Goal: Information Seeking & Learning: Check status

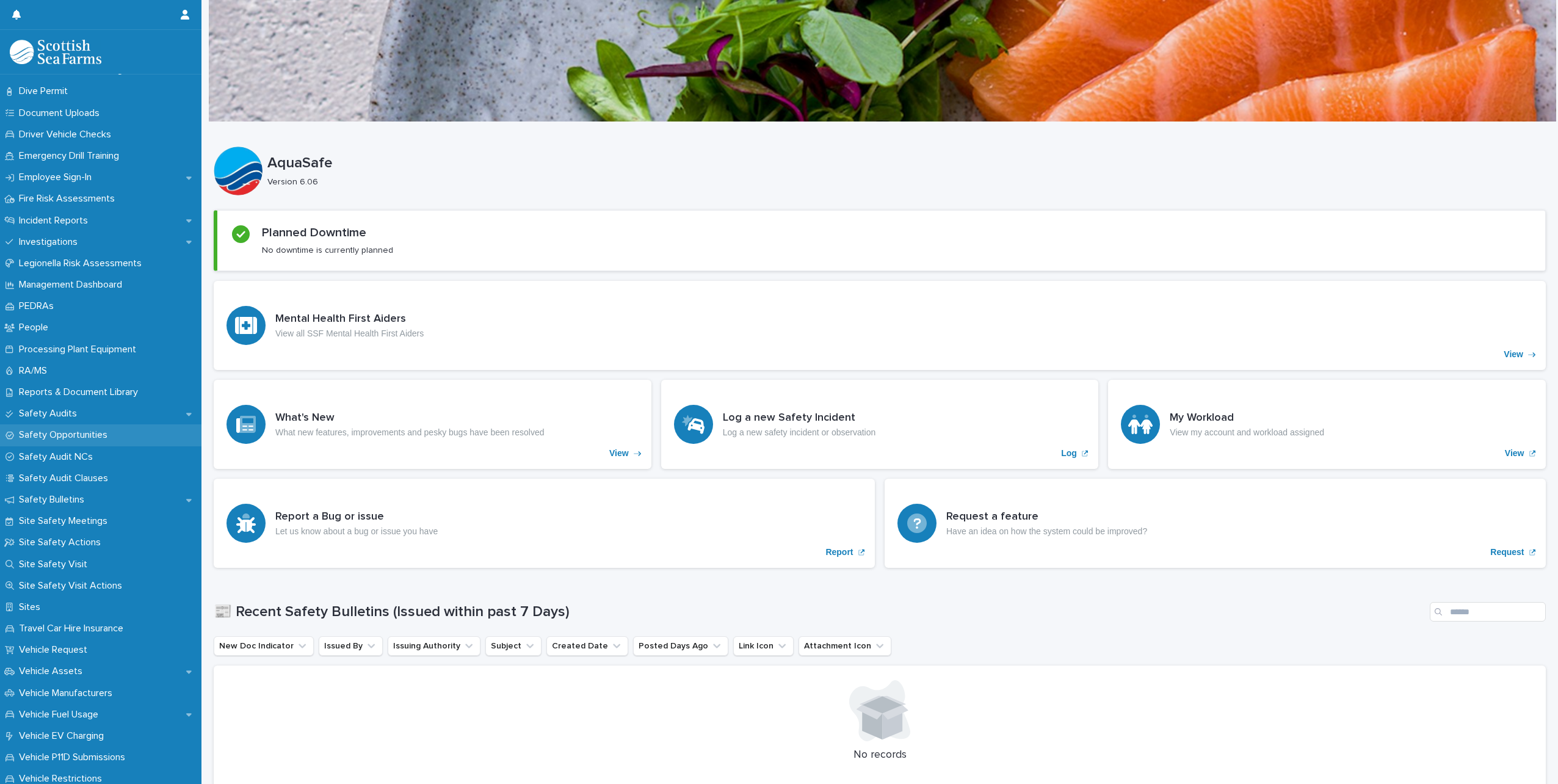
scroll to position [366, 0]
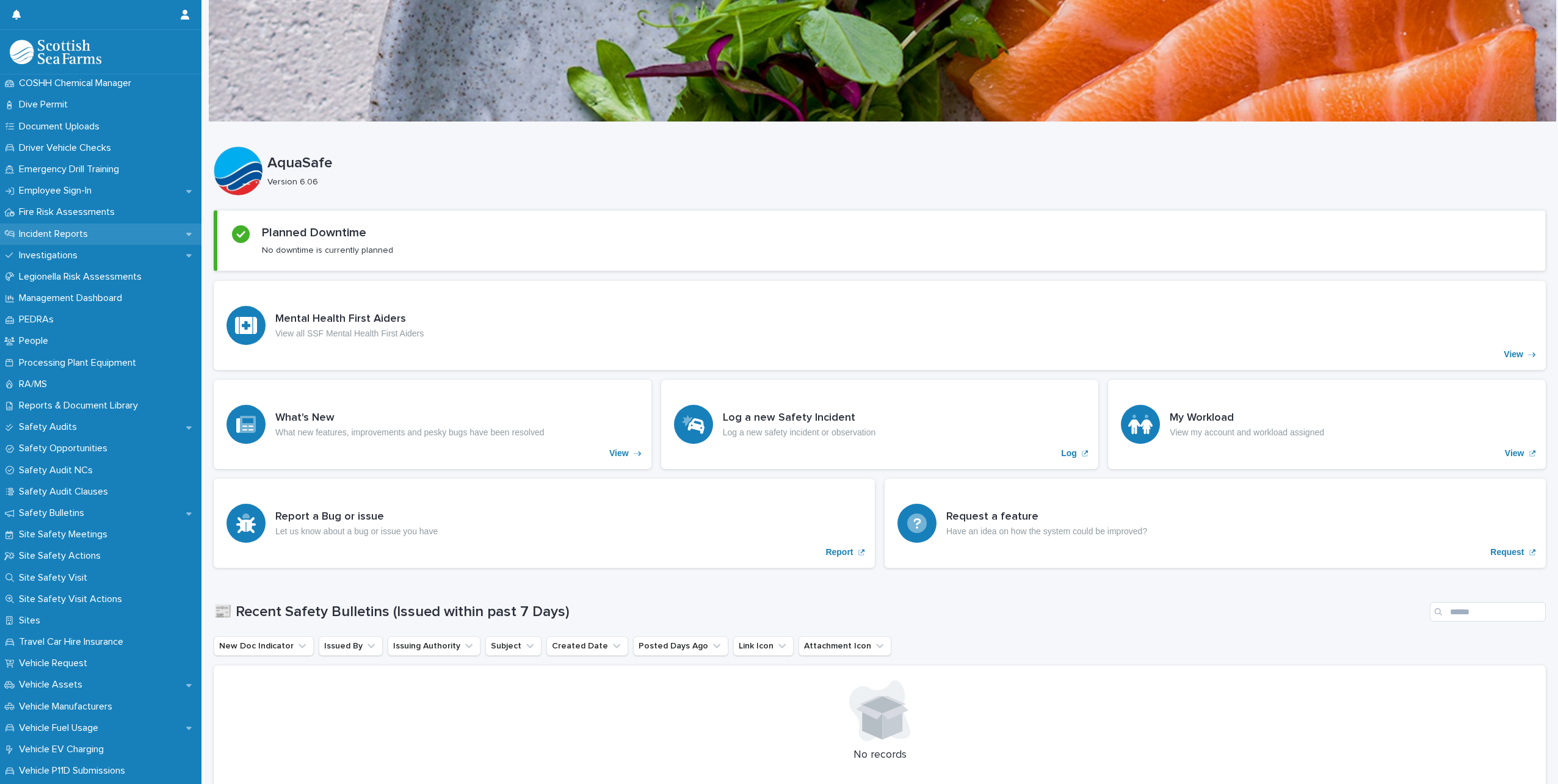
click at [93, 240] on div "Incident Reports" at bounding box center [100, 234] width 202 height 21
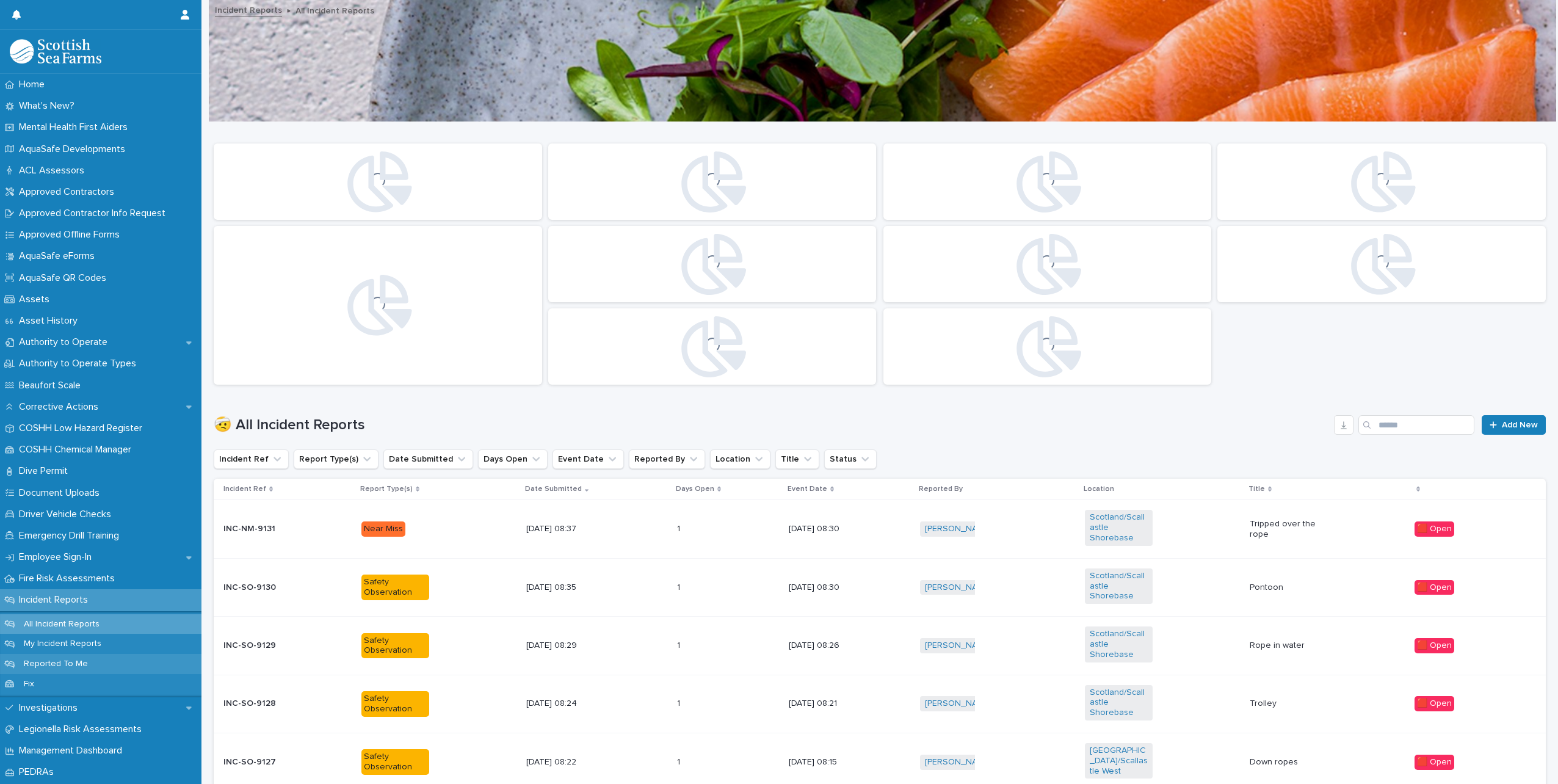
click at [74, 663] on p "Reported To Me" at bounding box center [56, 663] width 84 height 10
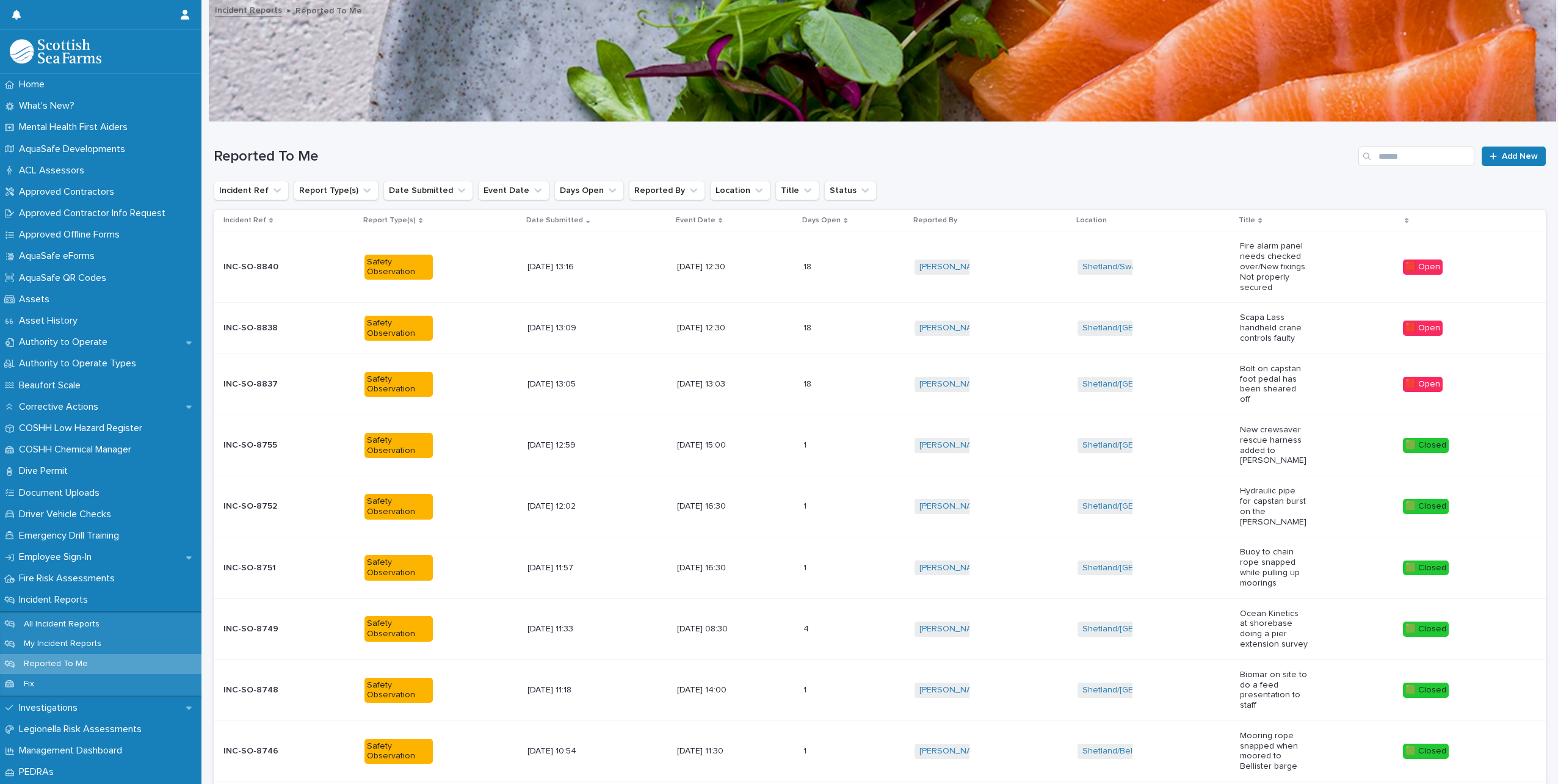
click at [1266, 389] on p "Bolt on capstan foot pedal has been sheared off" at bounding box center [1274, 385] width 68 height 41
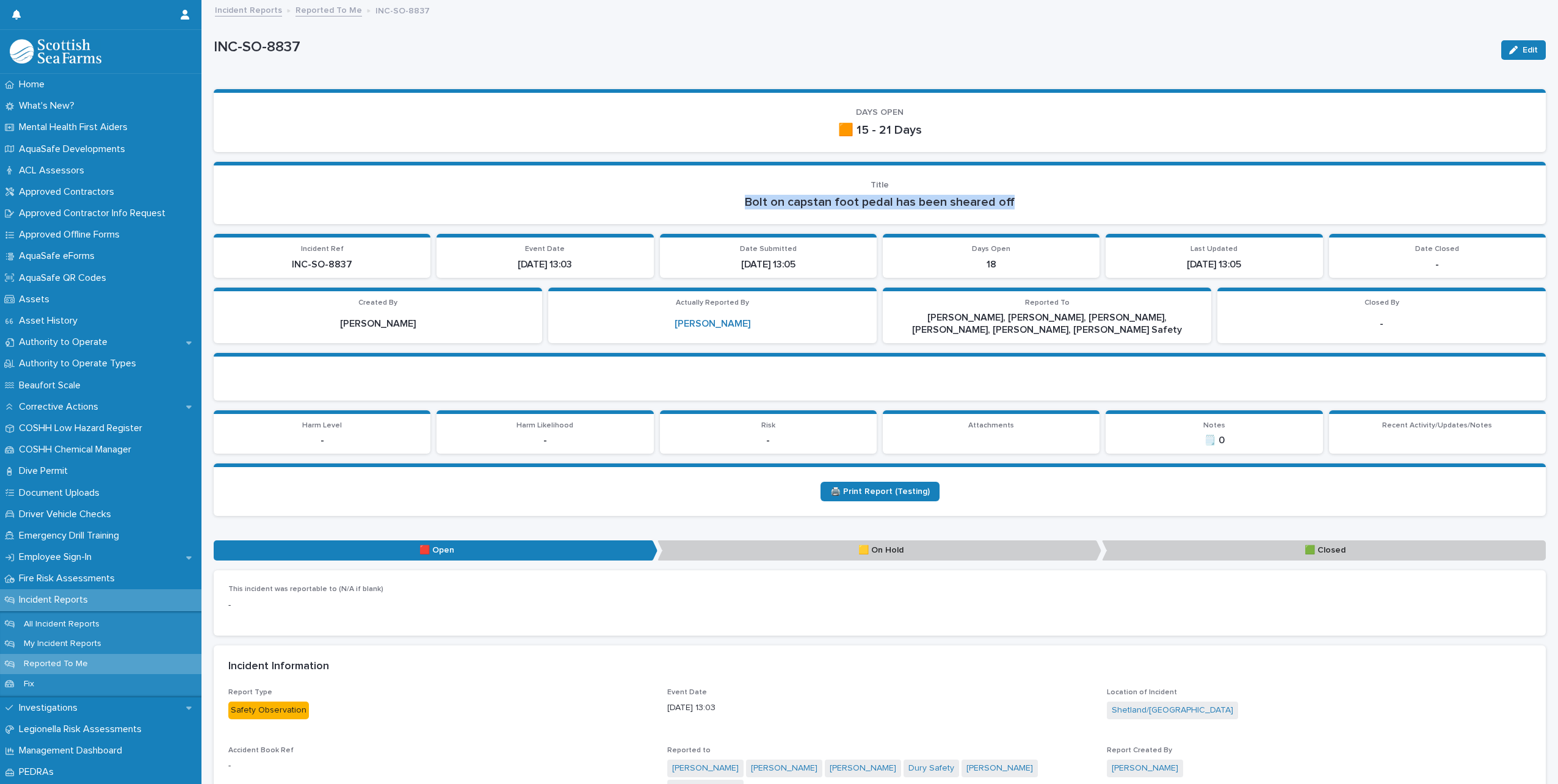
drag, startPoint x: 1005, startPoint y: 199, endPoint x: 735, endPoint y: 201, distance: 270.0
click at [735, 201] on p "Bolt on capstan foot pedal has been sheared off" at bounding box center [880, 202] width 1303 height 15
copy p "Bolt on capstan foot pedal has been sheared off"
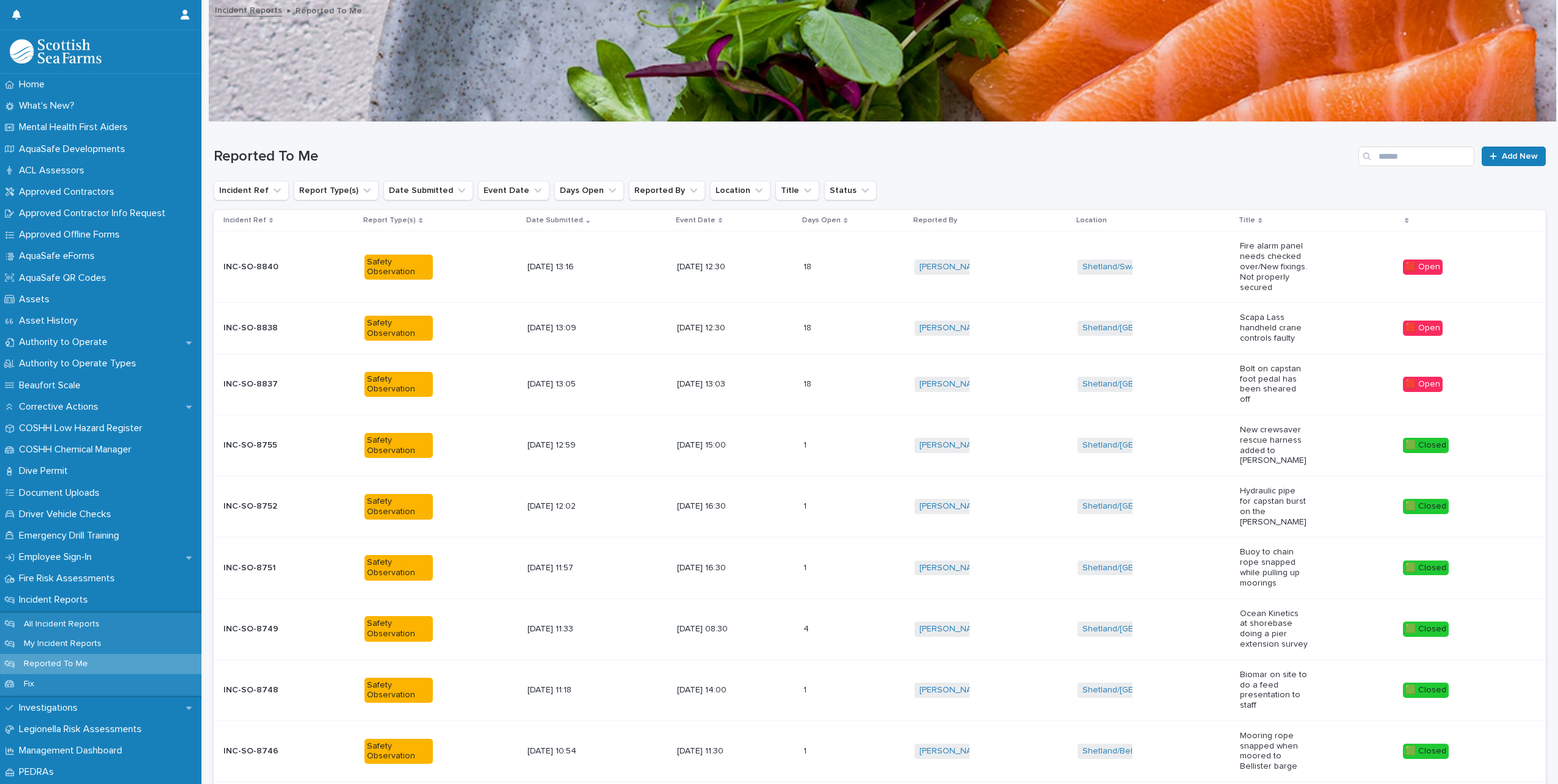
click at [1199, 327] on div "Shetland/[GEOGRAPHIC_DATA] + 0" at bounding box center [1154, 328] width 153 height 25
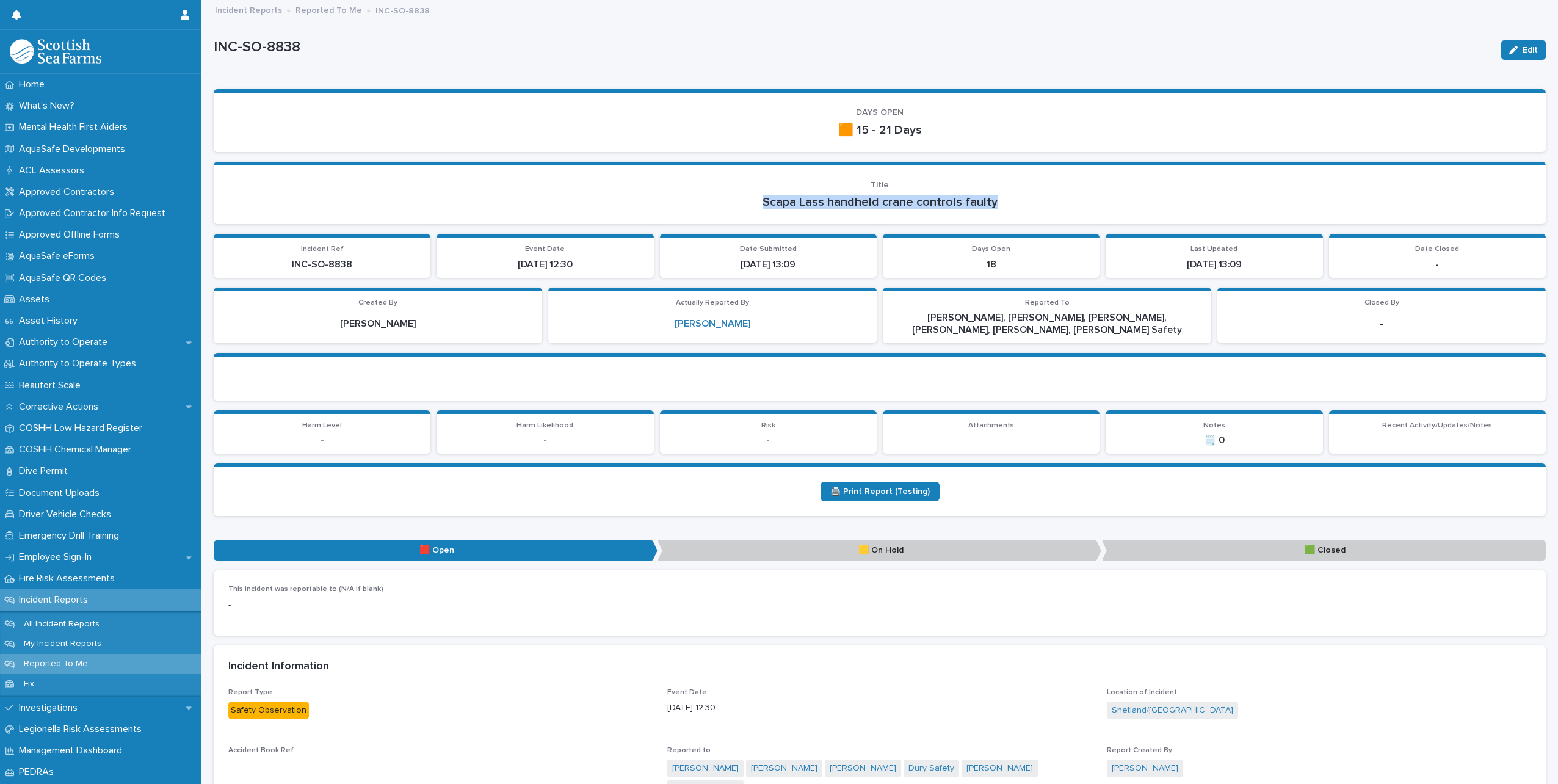
drag, startPoint x: 760, startPoint y: 203, endPoint x: 1018, endPoint y: 202, distance: 258.0
click at [1018, 202] on p "Scapa Lass handheld crane controls faulty" at bounding box center [880, 202] width 1303 height 15
copy p "Scapa Lass handheld crane controls faulty"
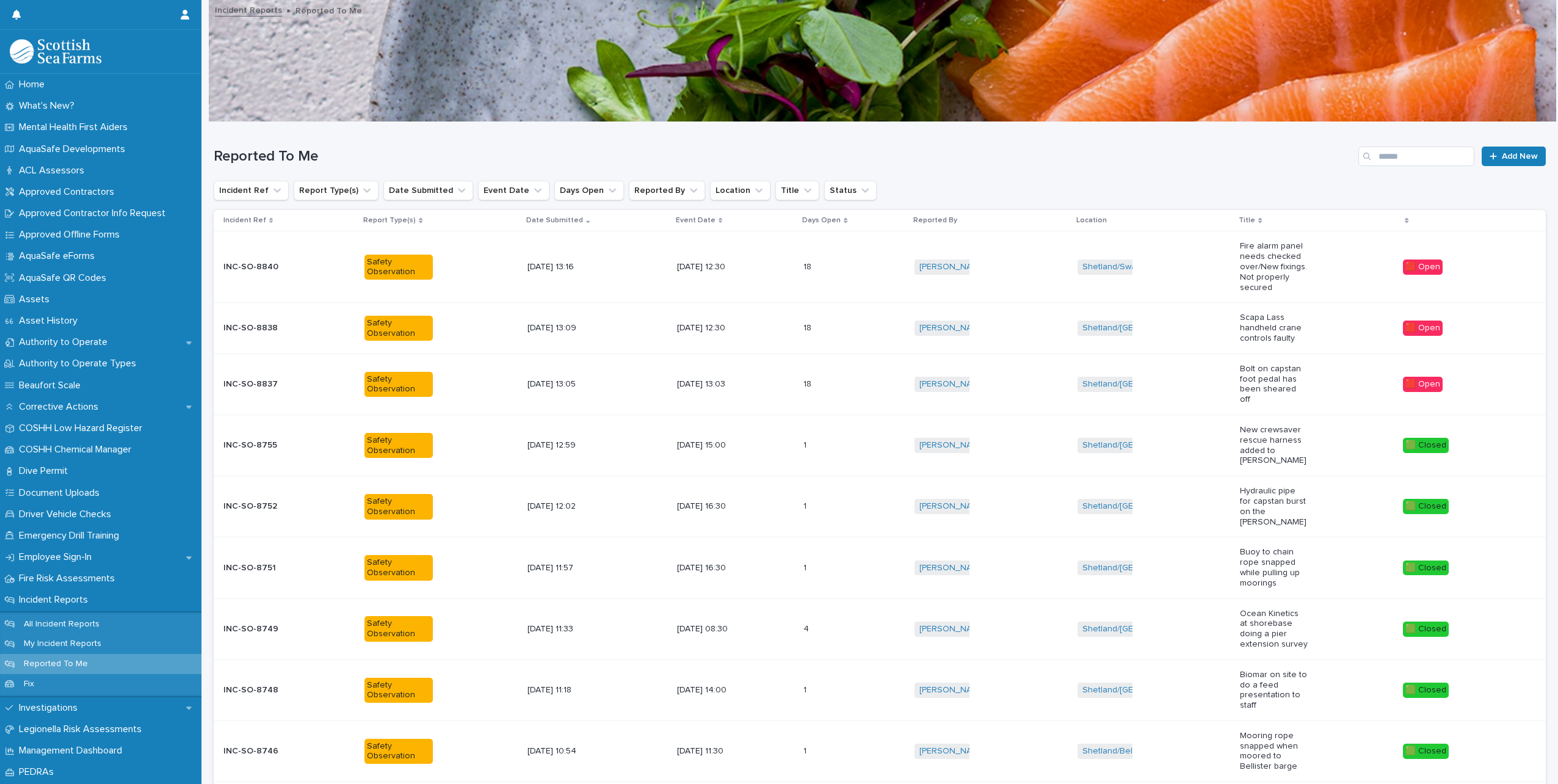
click at [1191, 277] on div "Shetland/Swarta Skerry + 0" at bounding box center [1154, 267] width 153 height 25
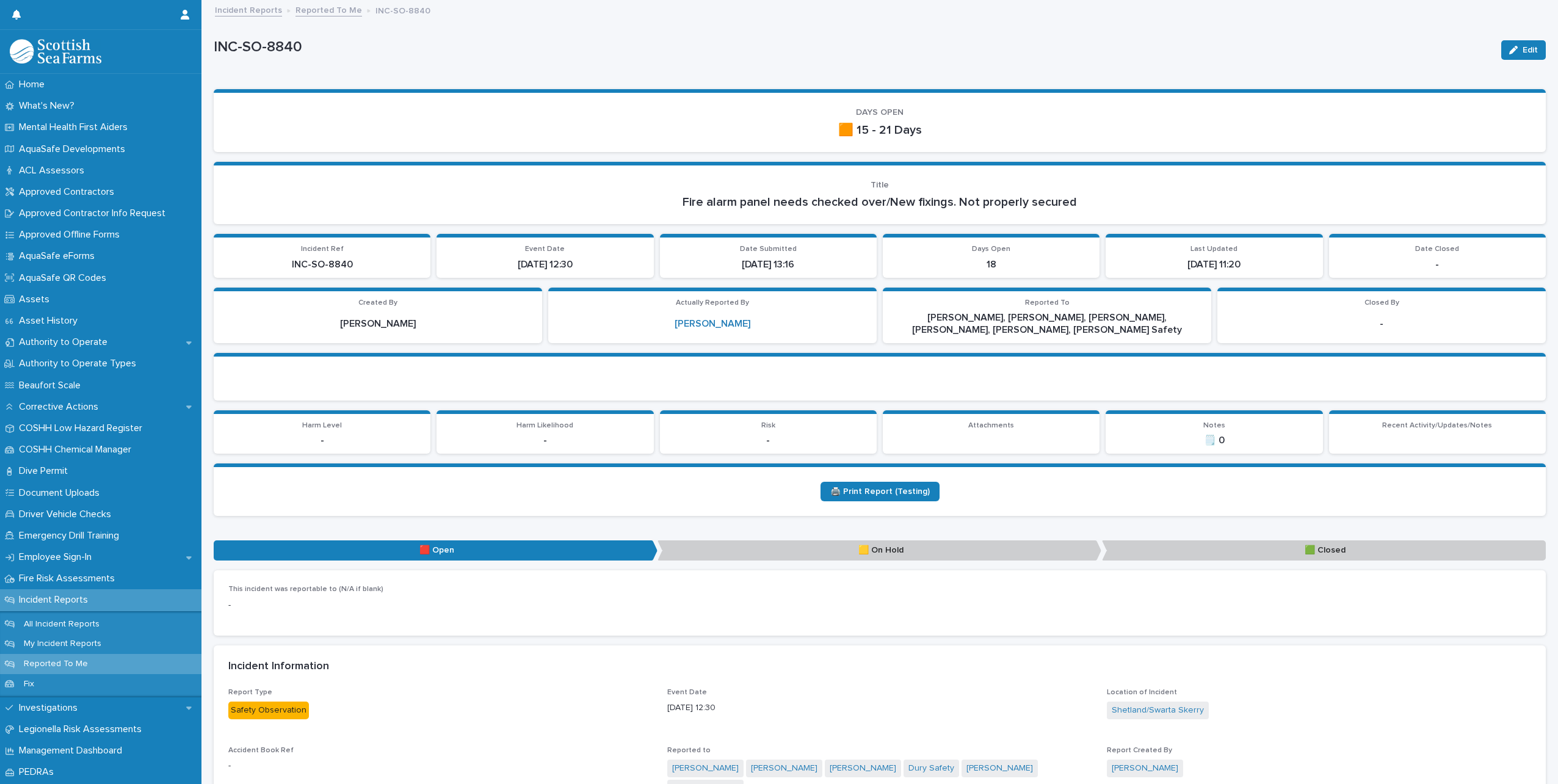
click at [657, 53] on p "INC-SO-8840" at bounding box center [852, 47] width 1278 height 18
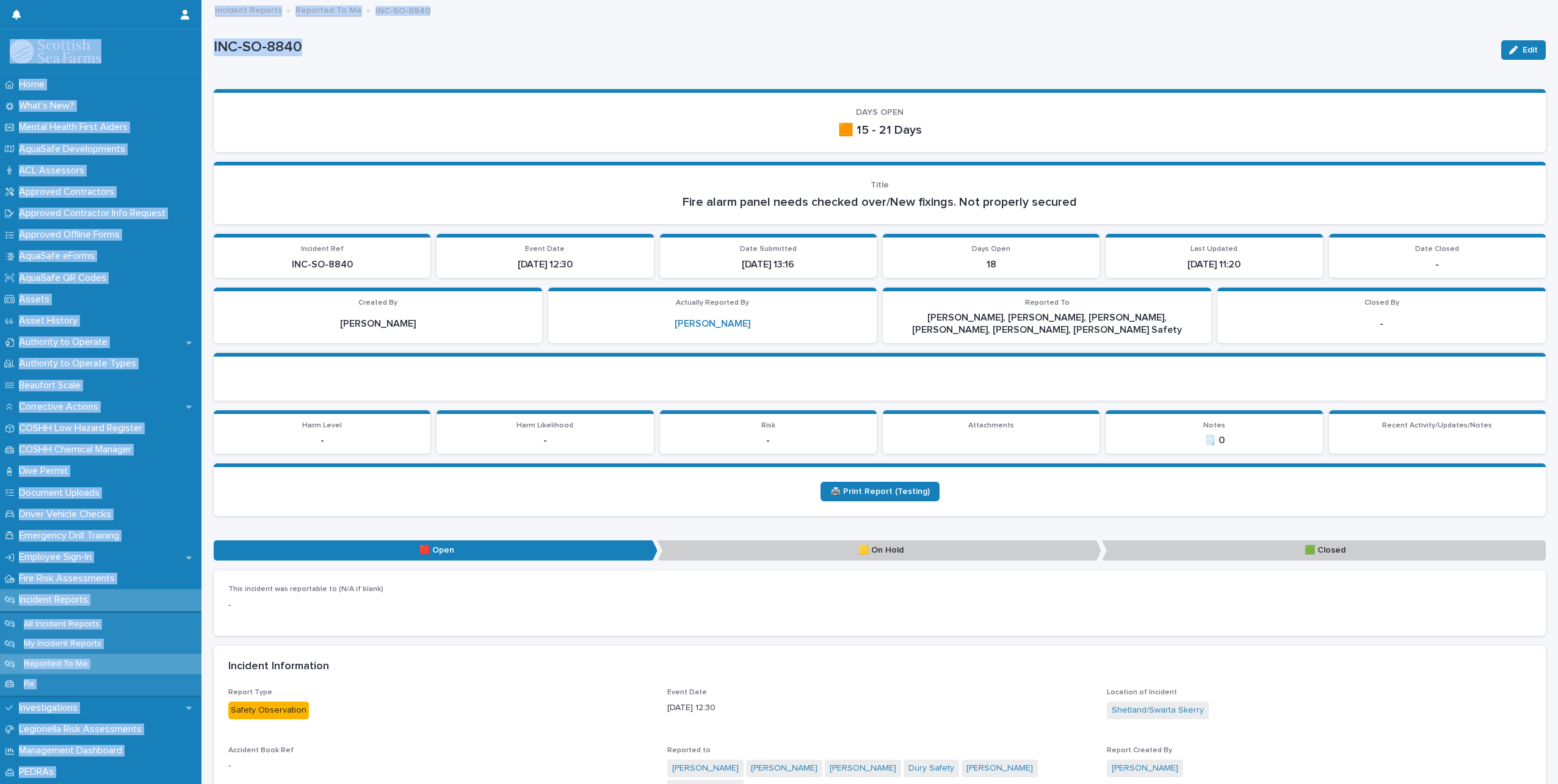
drag, startPoint x: 657, startPoint y: 53, endPoint x: 137, endPoint y: 30, distance: 520.5
click at [556, 57] on div "INC-SO-8840" at bounding box center [852, 49] width 1278 height 23
